Goal: Task Accomplishment & Management: Complete application form

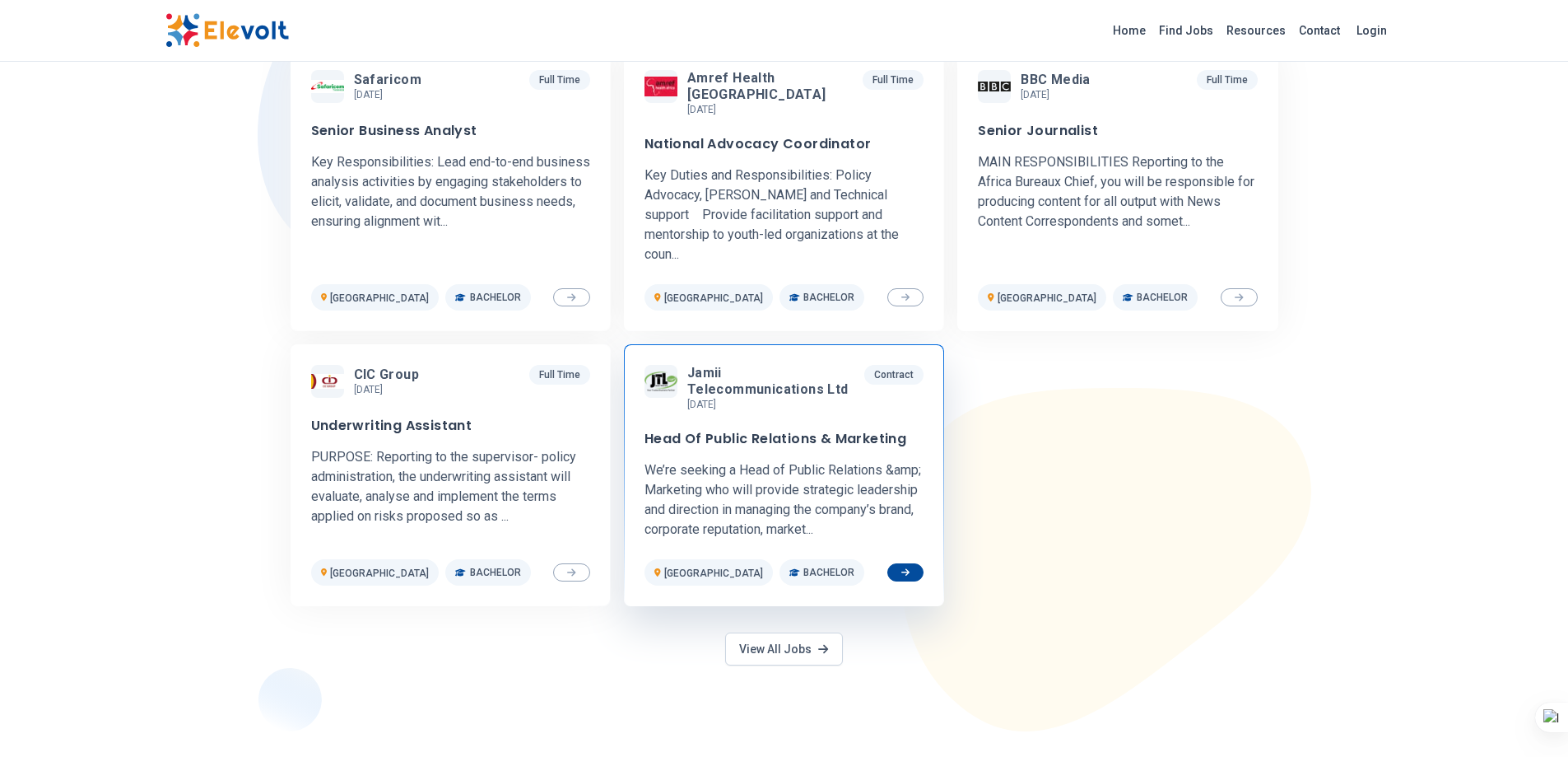
click at [789, 431] on h3 "Head Of Public Relations & Marketing" at bounding box center [775, 439] width 262 height 16
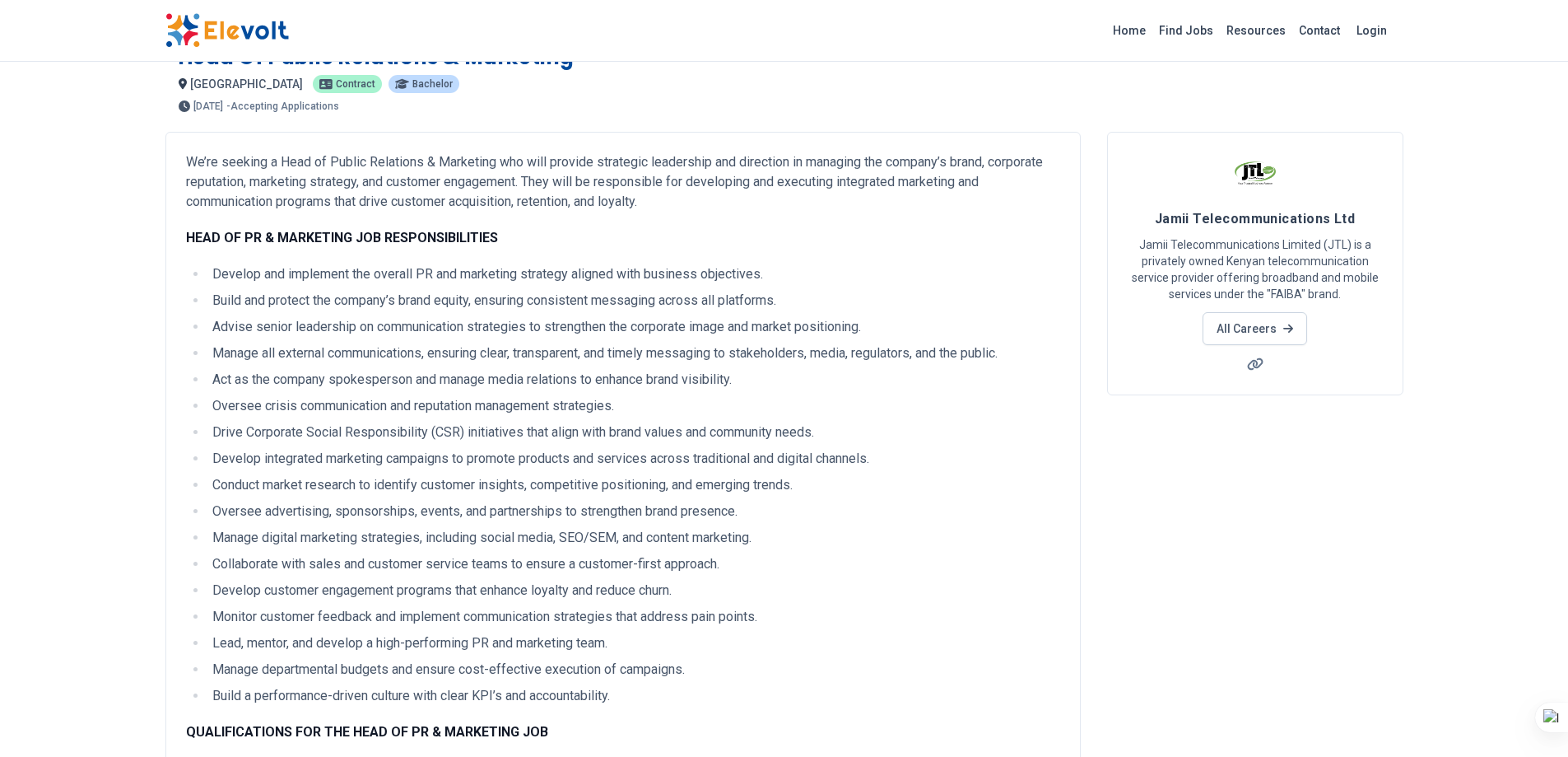
scroll to position [32, 0]
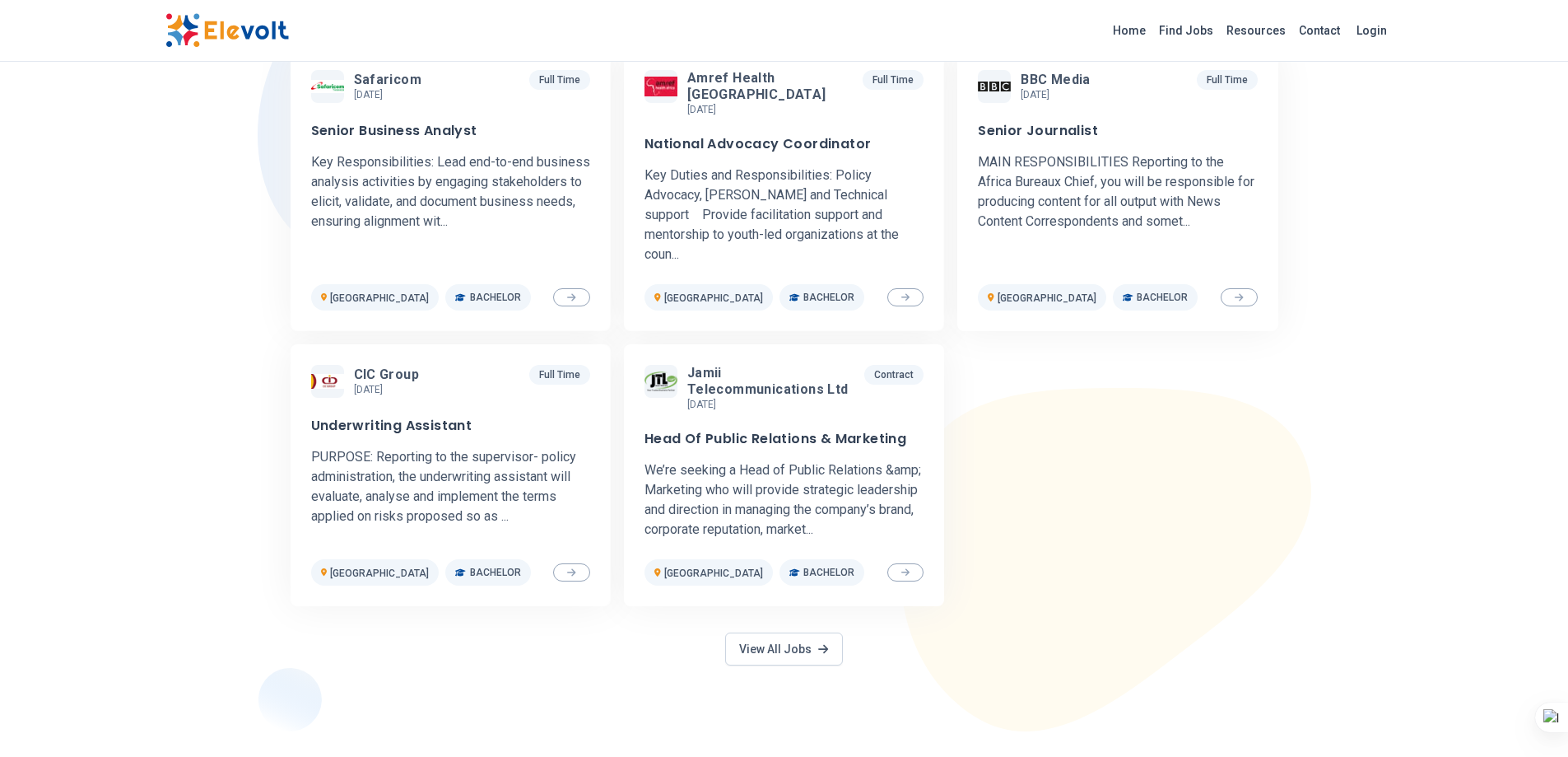
scroll to position [568, 0]
click at [418, 379] on div "CIC group 3 days ago 09/05/2025 10/05/2025 Full Time Underwriting Assistant PUR…" at bounding box center [451, 475] width 279 height 221
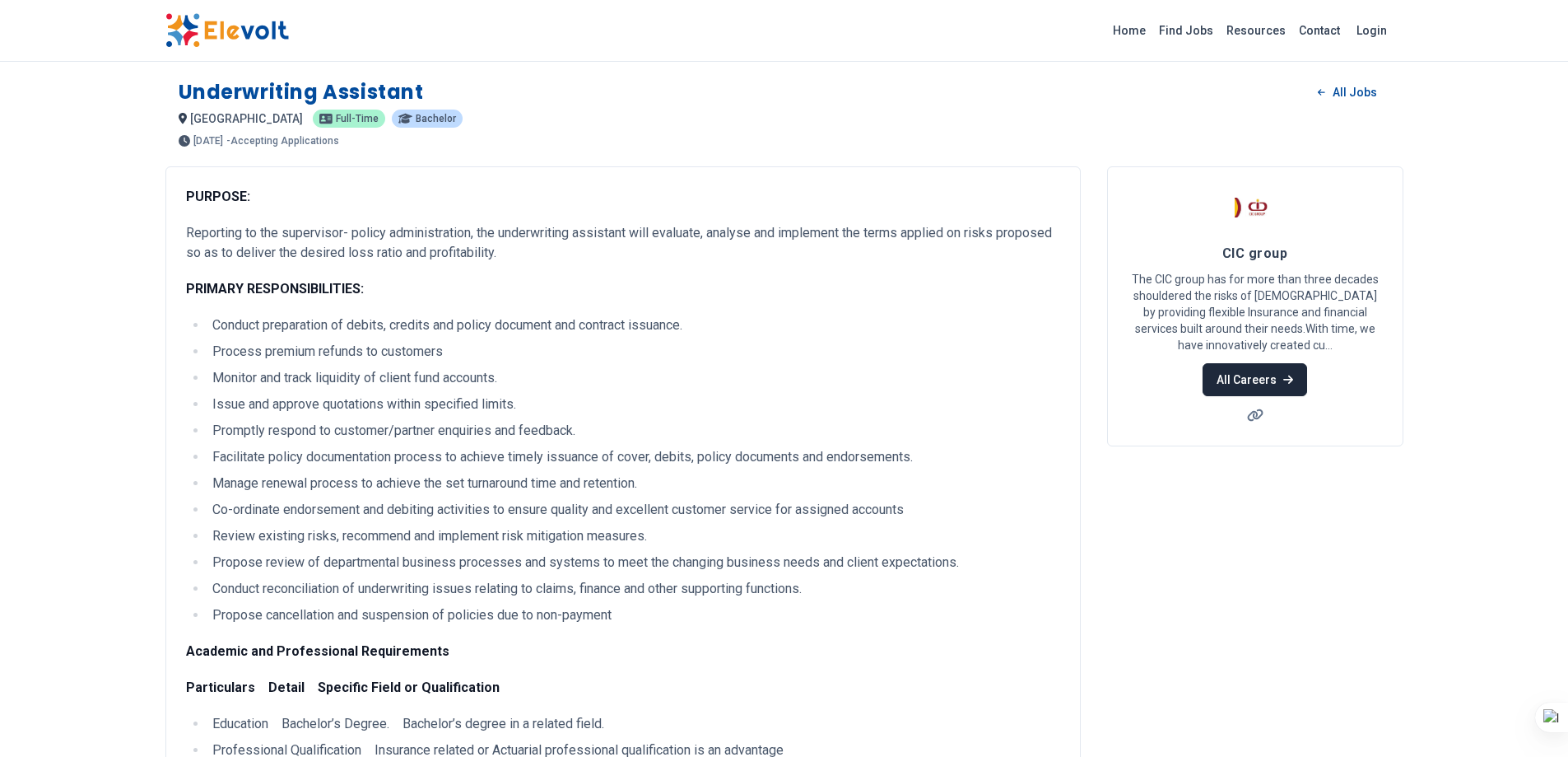
click at [1242, 369] on link "All Careers" at bounding box center [1255, 379] width 105 height 33
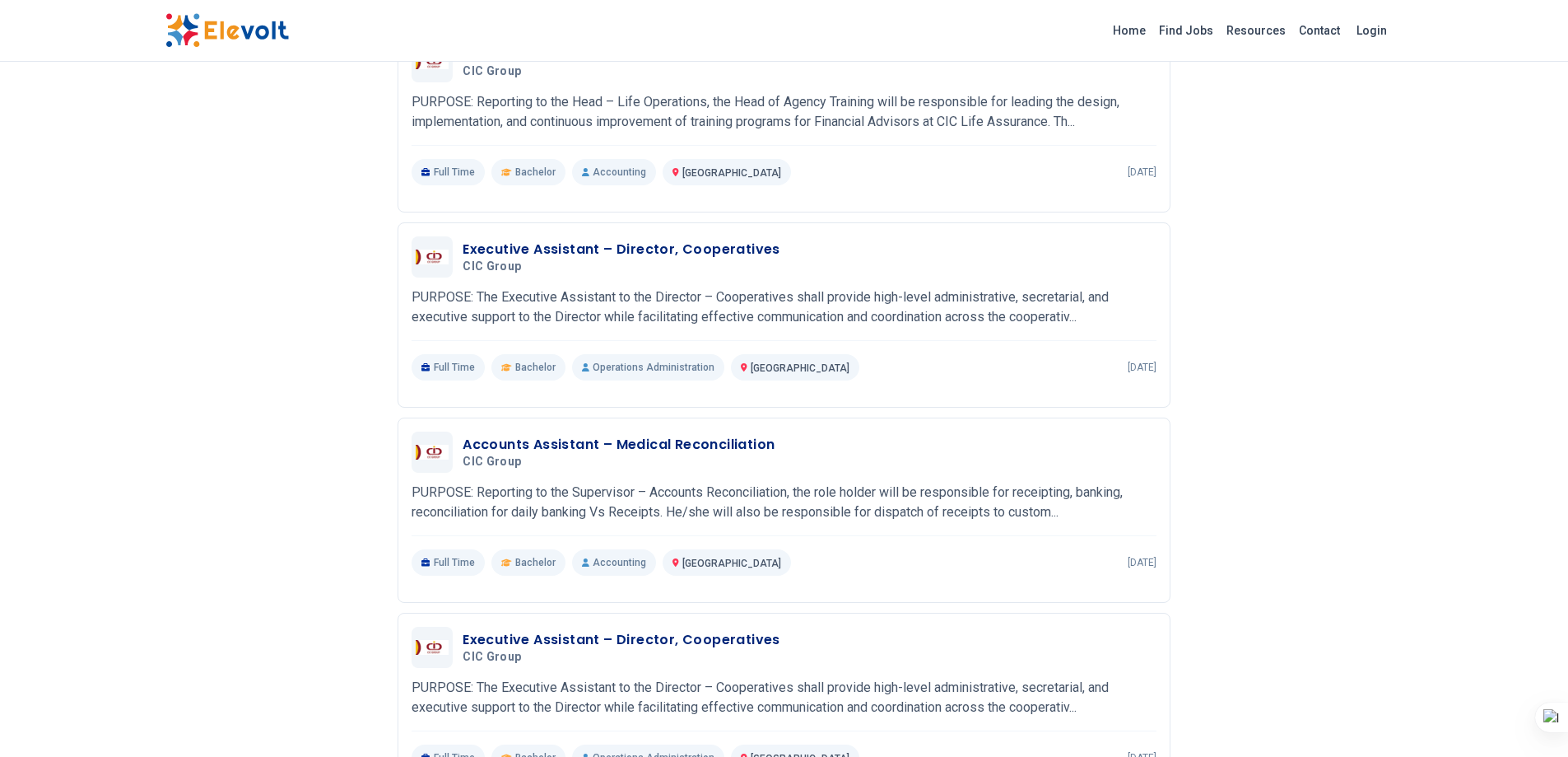
scroll to position [449, 0]
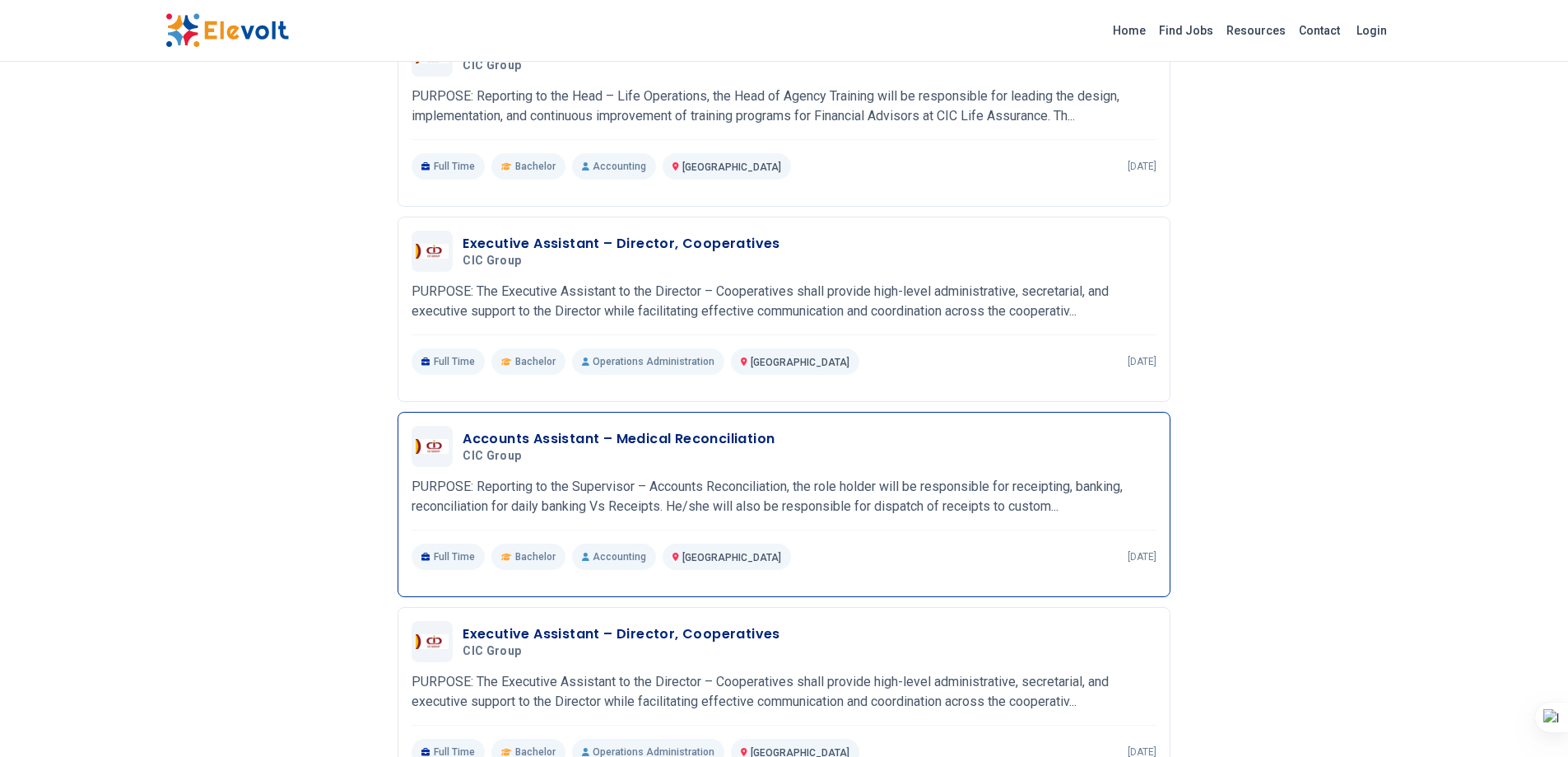
click at [537, 436] on h3 "Accounts Assistant – Medical Reconciliation" at bounding box center [618, 439] width 312 height 20
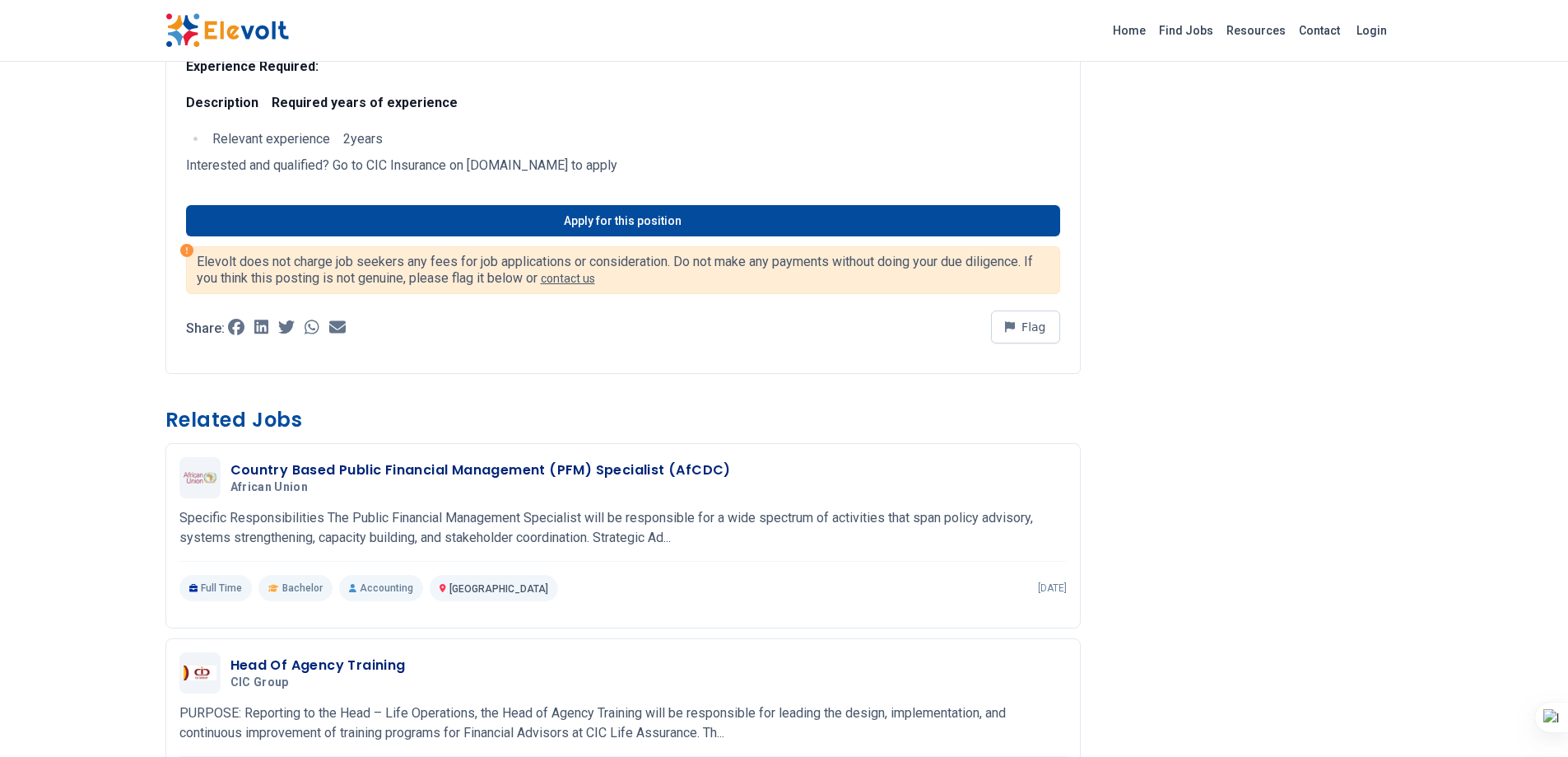
scroll to position [579, 0]
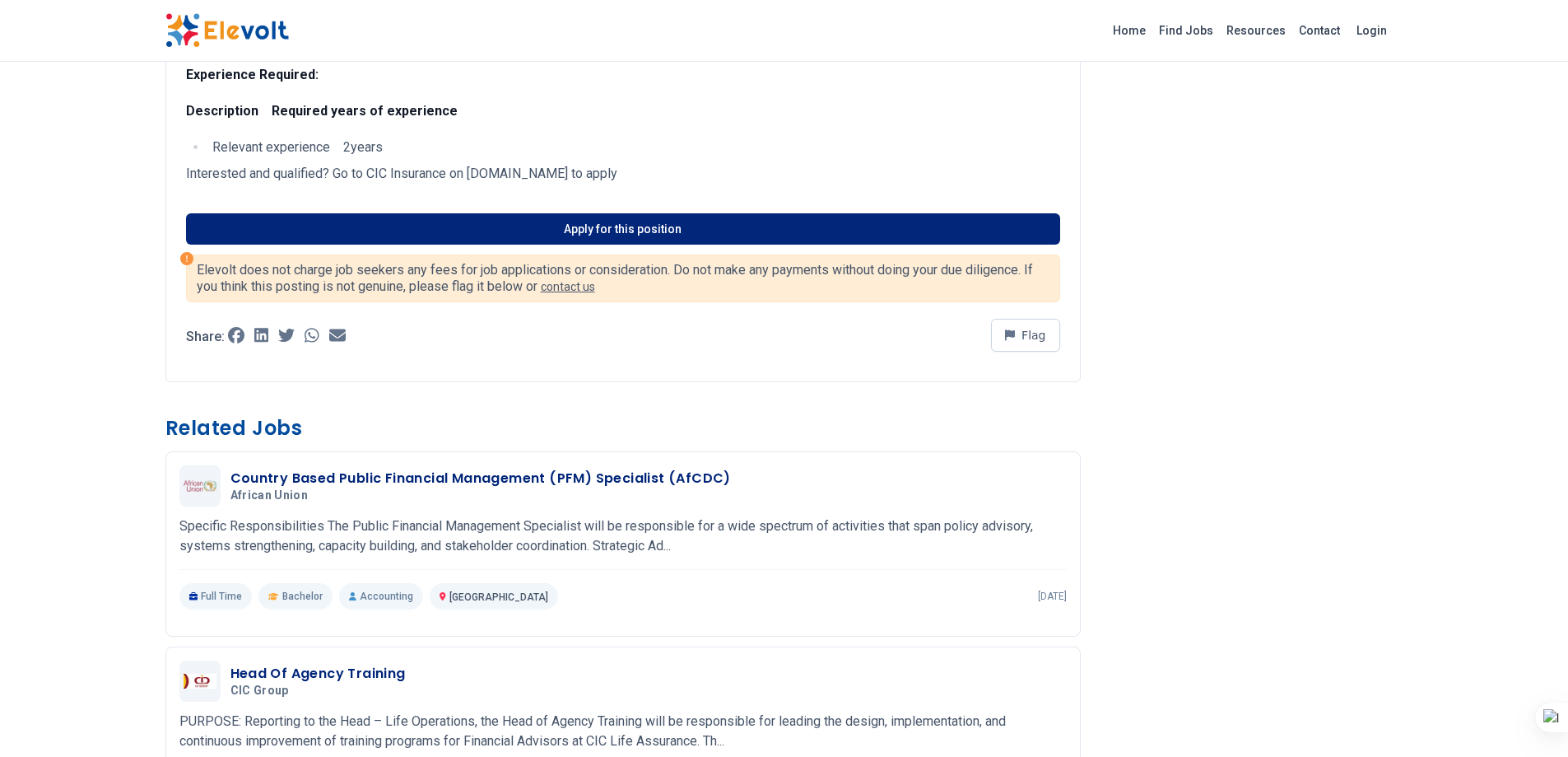
click at [591, 238] on link "Apply for this position" at bounding box center [623, 229] width 874 height 32
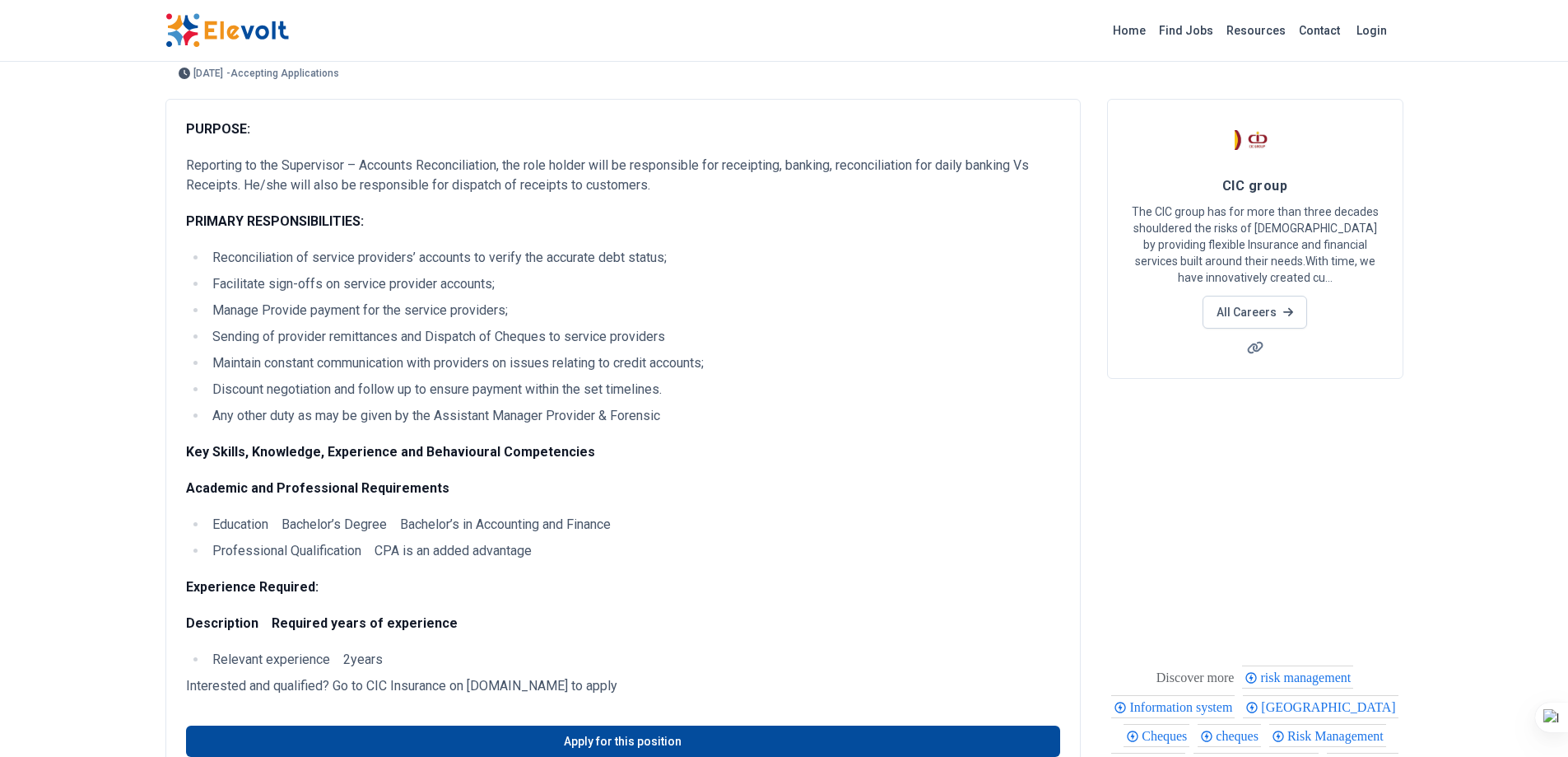
scroll to position [0, 0]
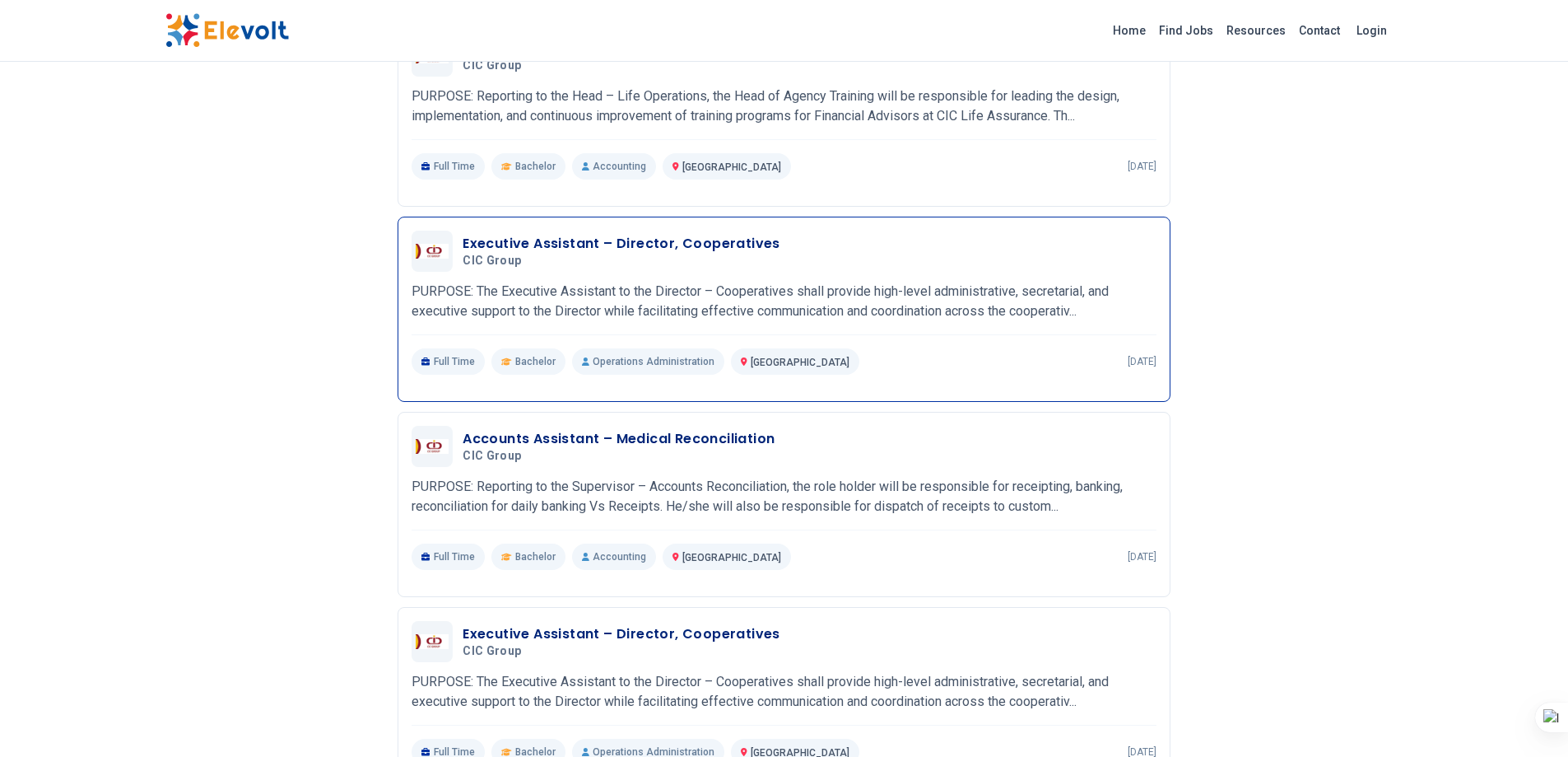
click at [581, 242] on h3 "Executive Assistant – Director, Cooperatives" at bounding box center [621, 243] width 318 height 20
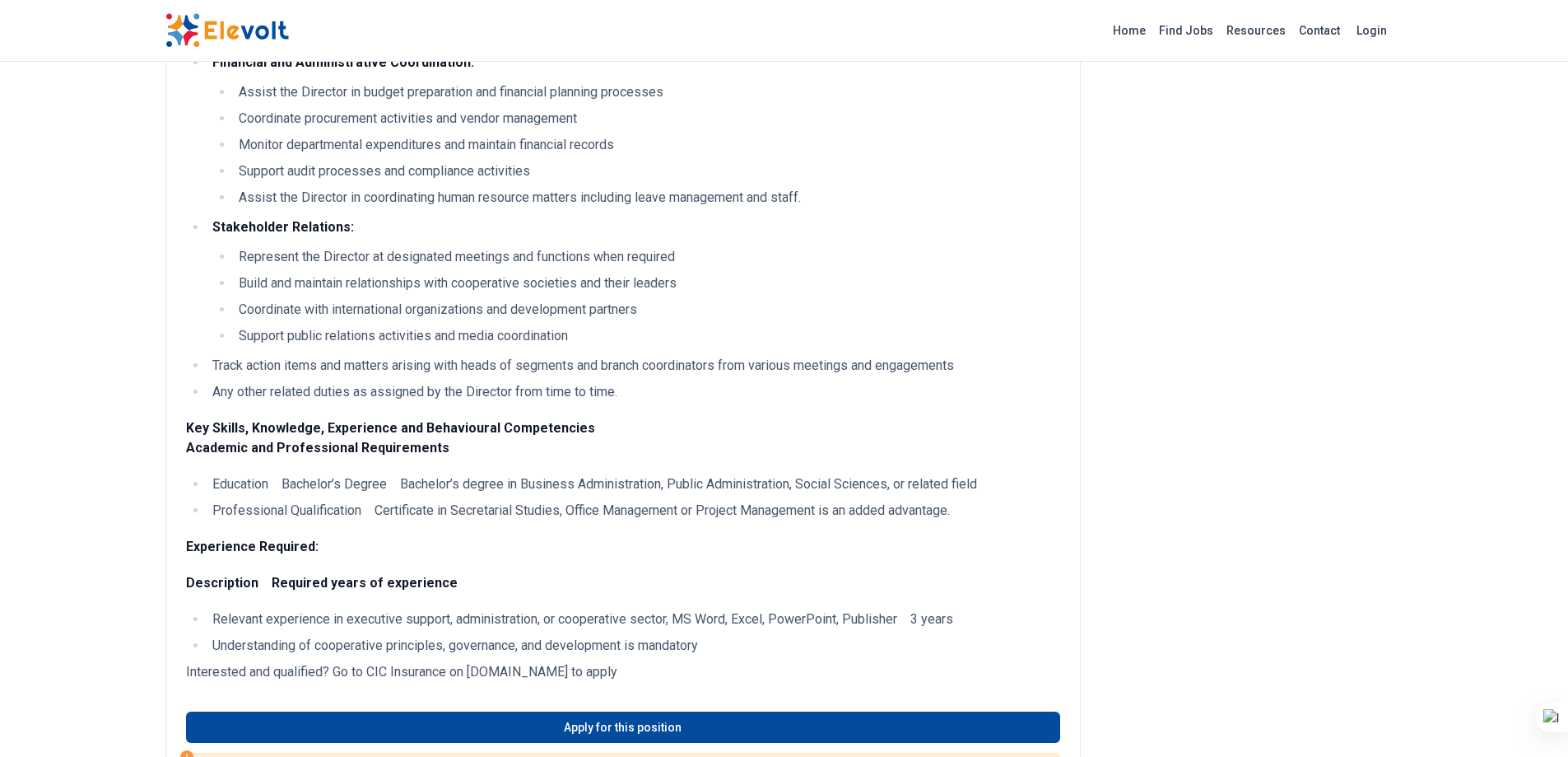
scroll to position [1137, 0]
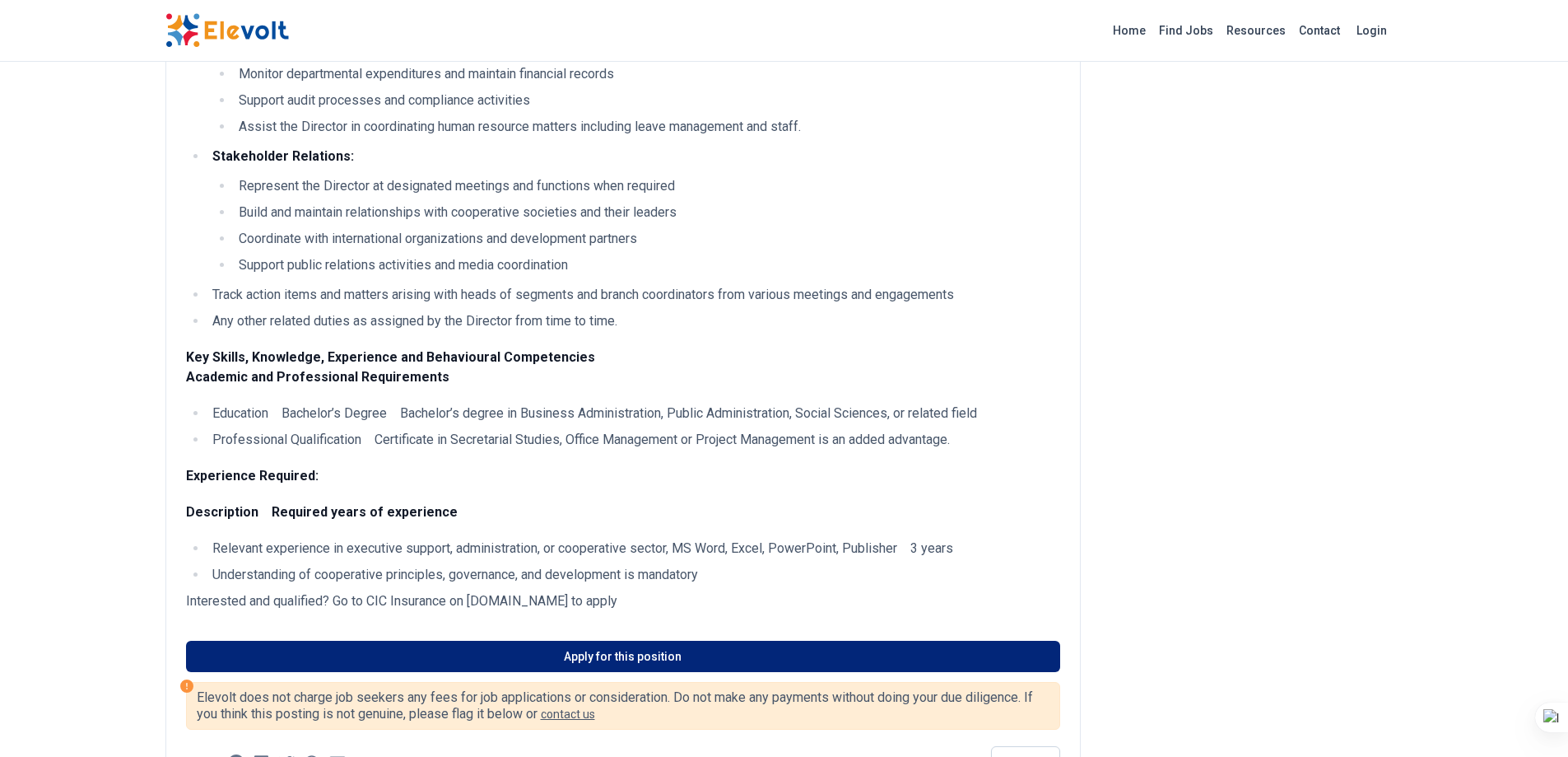
click at [865, 649] on link "Apply for this position" at bounding box center [623, 656] width 874 height 32
